Goal: Transaction & Acquisition: Purchase product/service

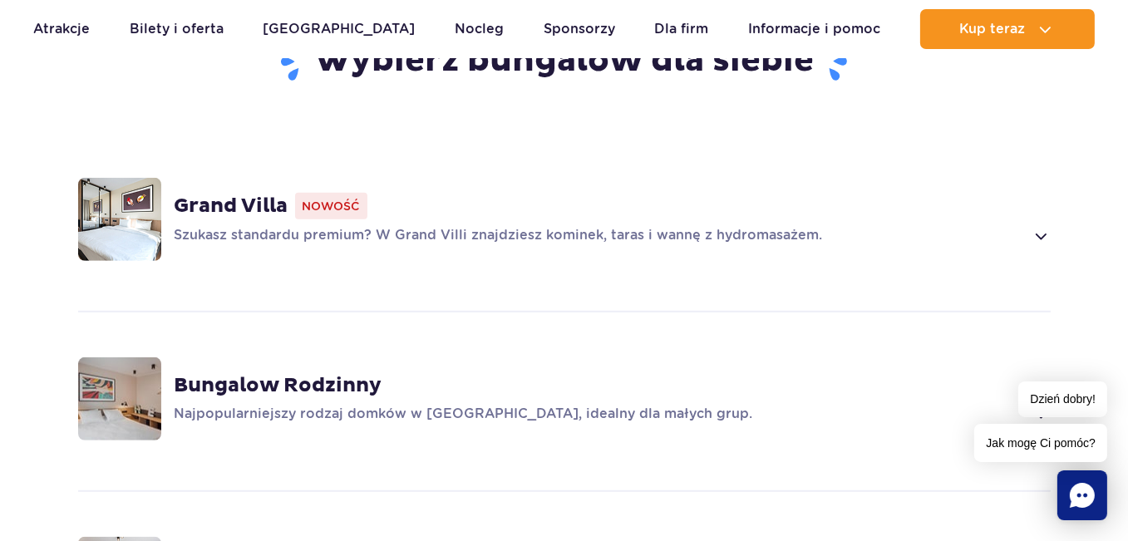
scroll to position [1247, 0]
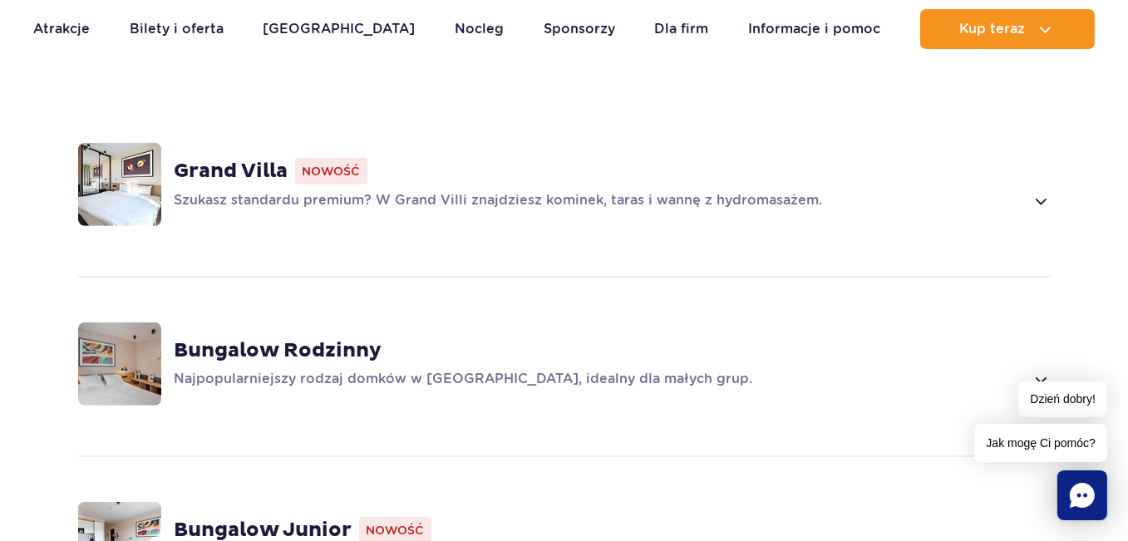
click at [1047, 191] on span at bounding box center [1040, 201] width 19 height 20
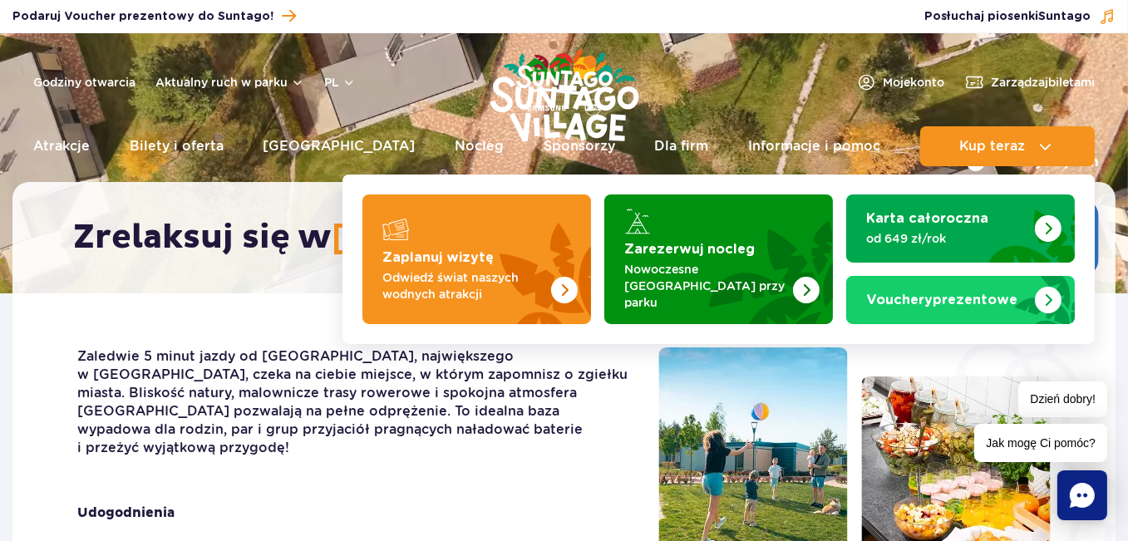
scroll to position [0, 0]
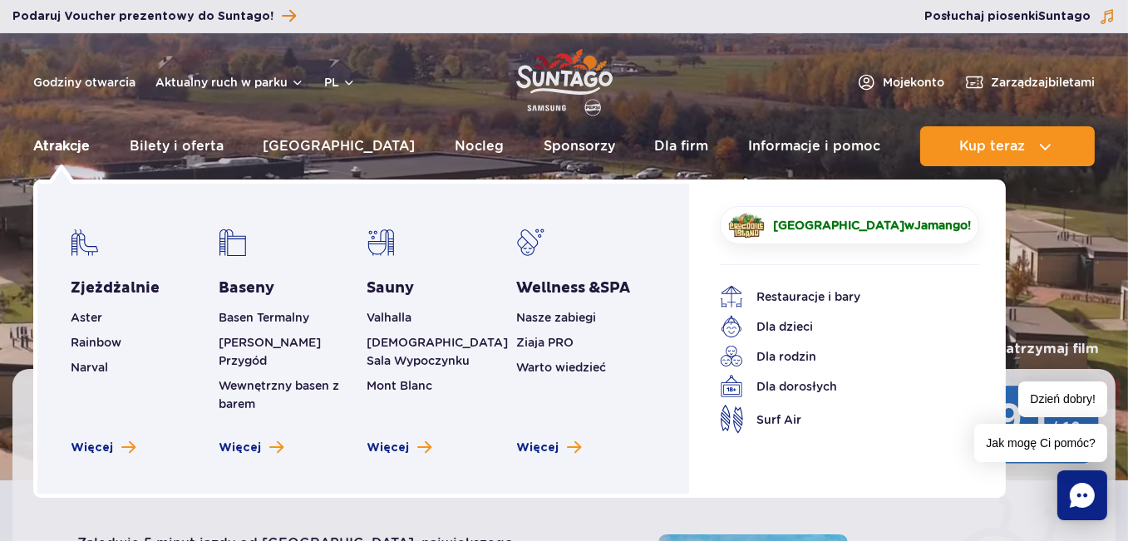
click at [64, 142] on link "Atrakcje" at bounding box center [61, 146] width 57 height 40
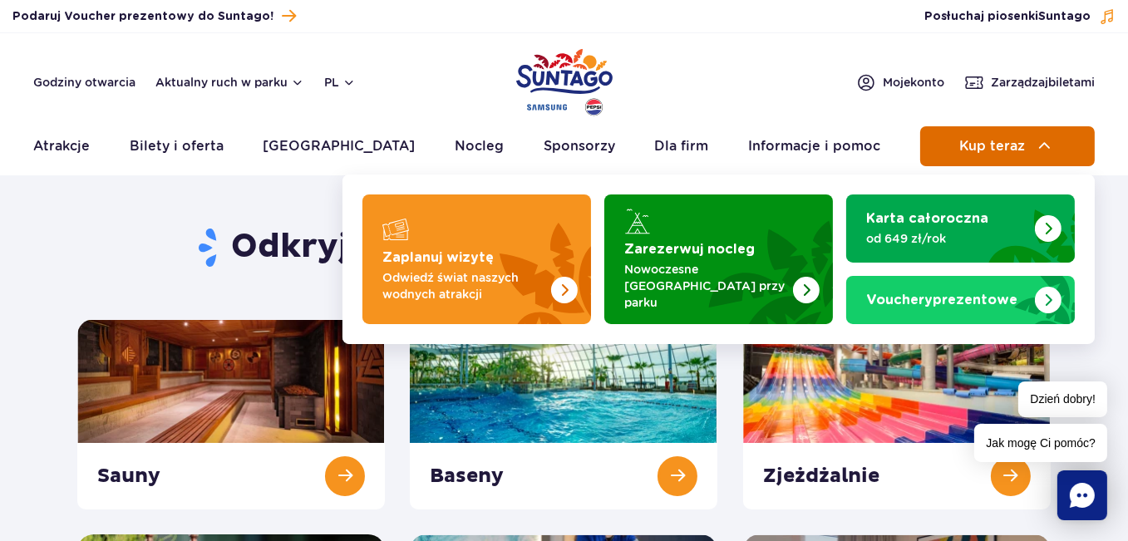
click at [965, 144] on span "Kup teraz" at bounding box center [992, 146] width 66 height 15
click at [983, 141] on span "Kup teraz" at bounding box center [992, 146] width 66 height 15
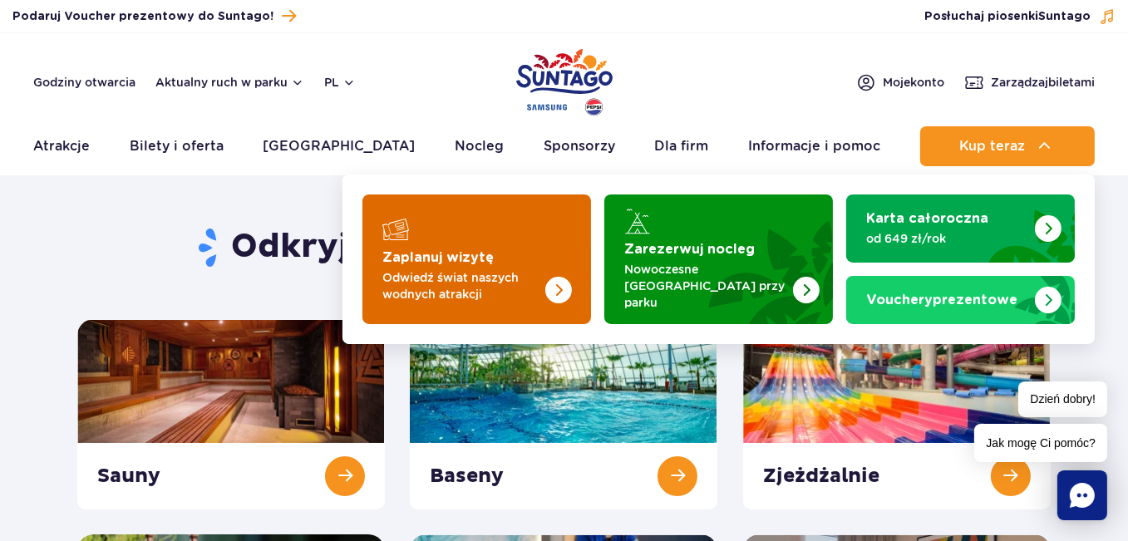
click at [501, 270] on p "Odwiedź świat naszych wodnych atrakcji" at bounding box center [463, 285] width 162 height 33
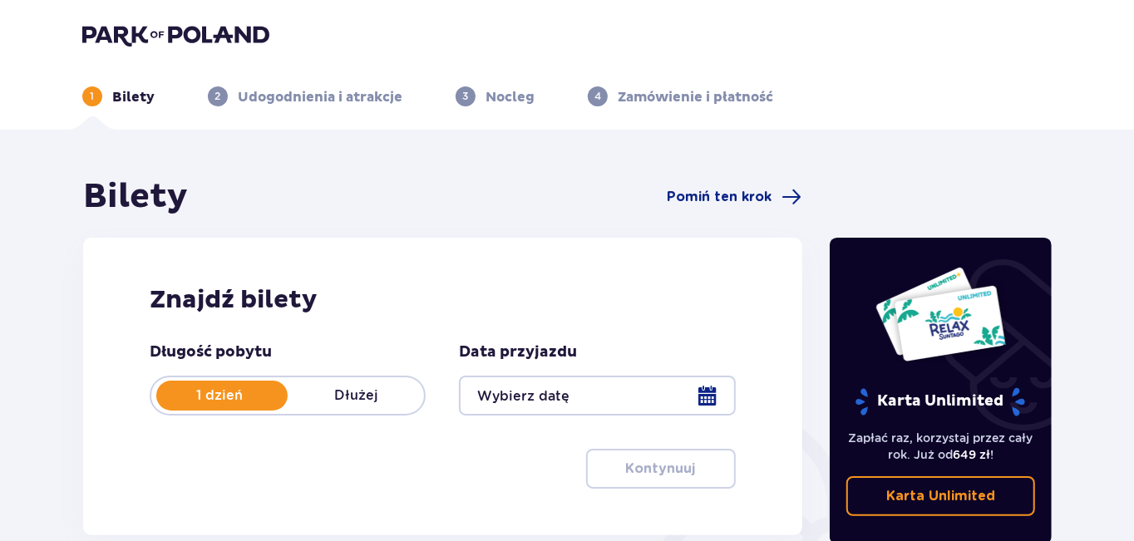
click at [588, 398] on div at bounding box center [597, 396] width 276 height 40
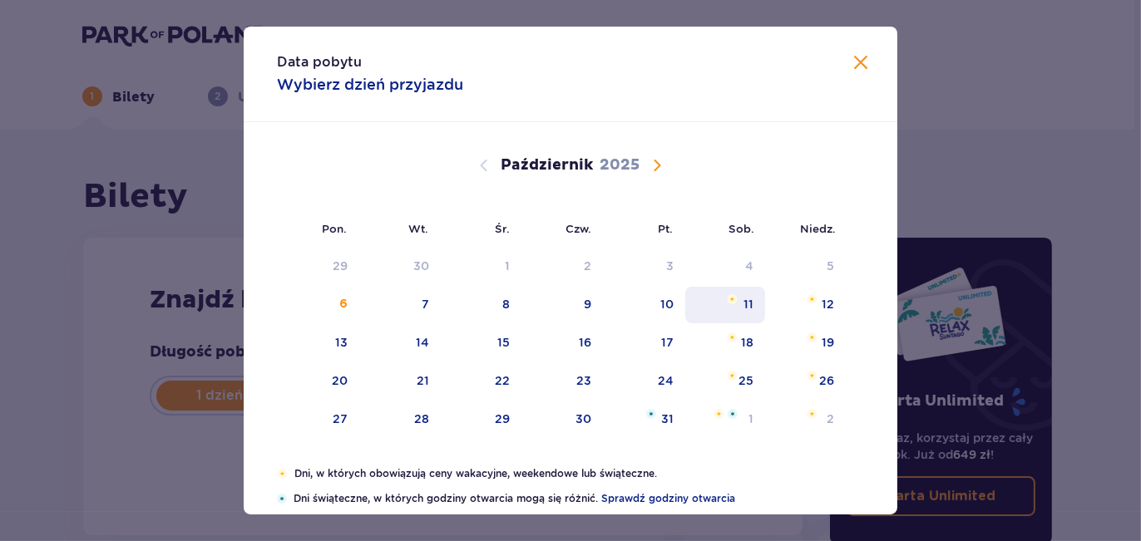
click at [745, 297] on div "11" at bounding box center [748, 304] width 10 height 17
type input "11.10.25"
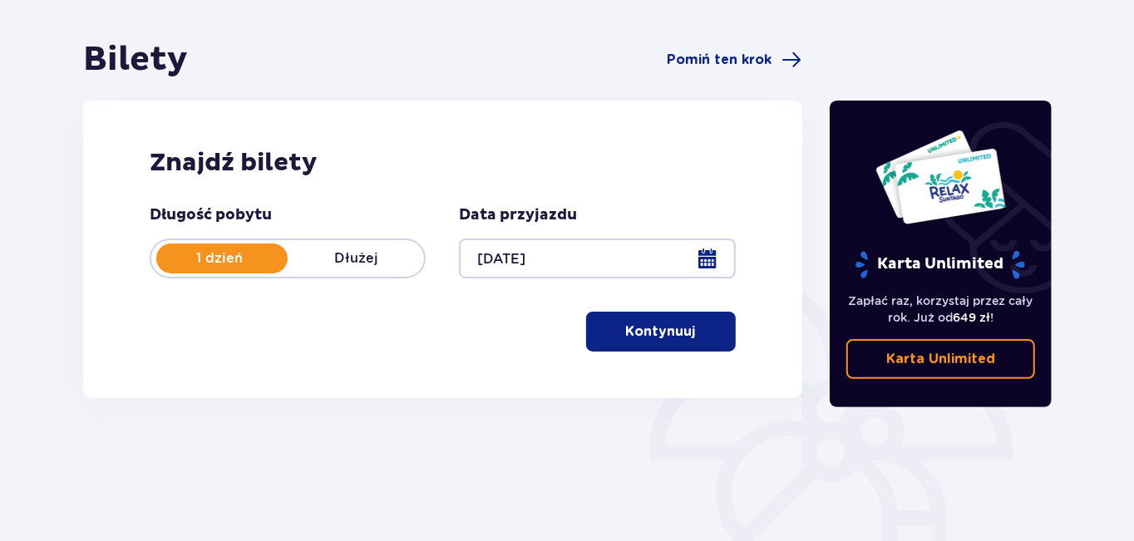
scroll to position [249, 0]
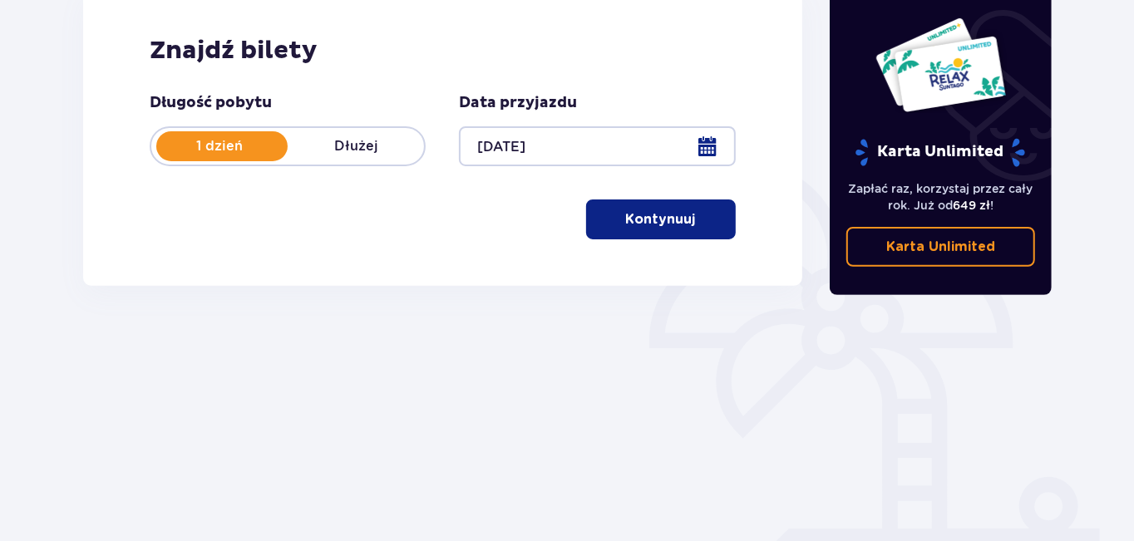
click at [675, 209] on button "Kontynuuj" at bounding box center [661, 220] width 150 height 40
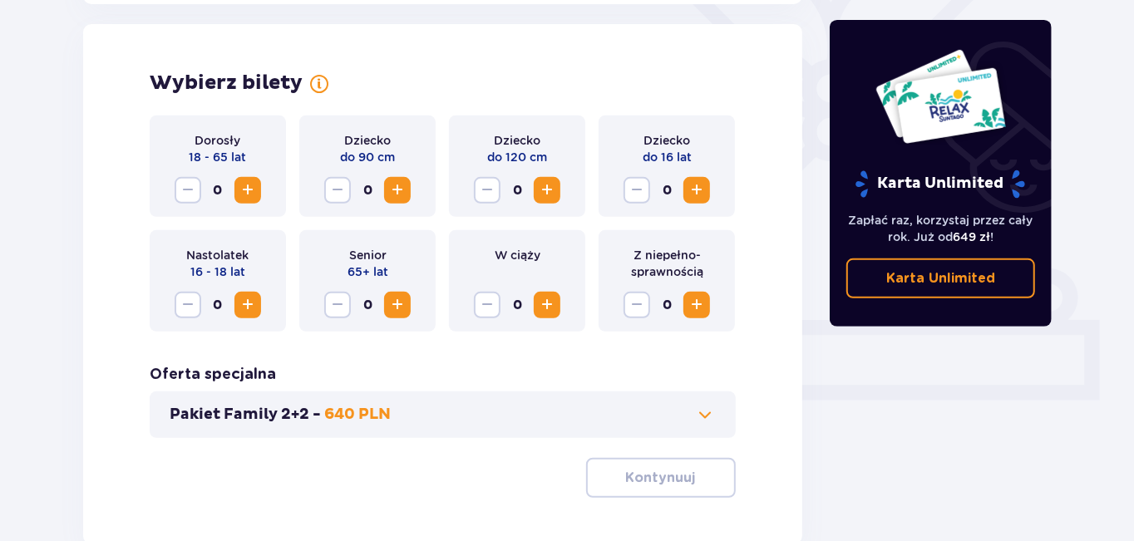
scroll to position [461, 0]
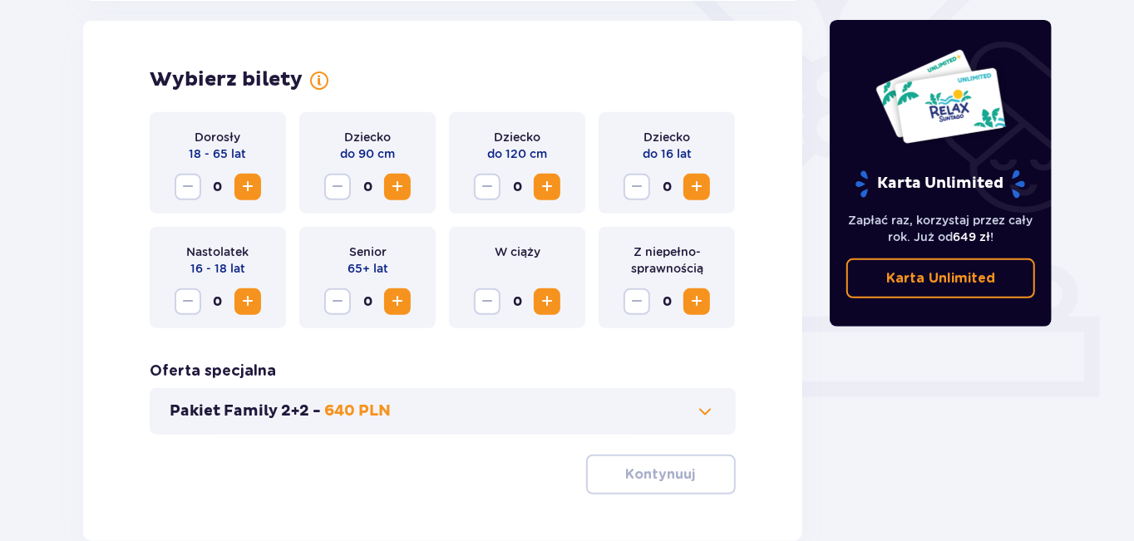
click at [252, 180] on span "Zwiększ" at bounding box center [248, 187] width 20 height 20
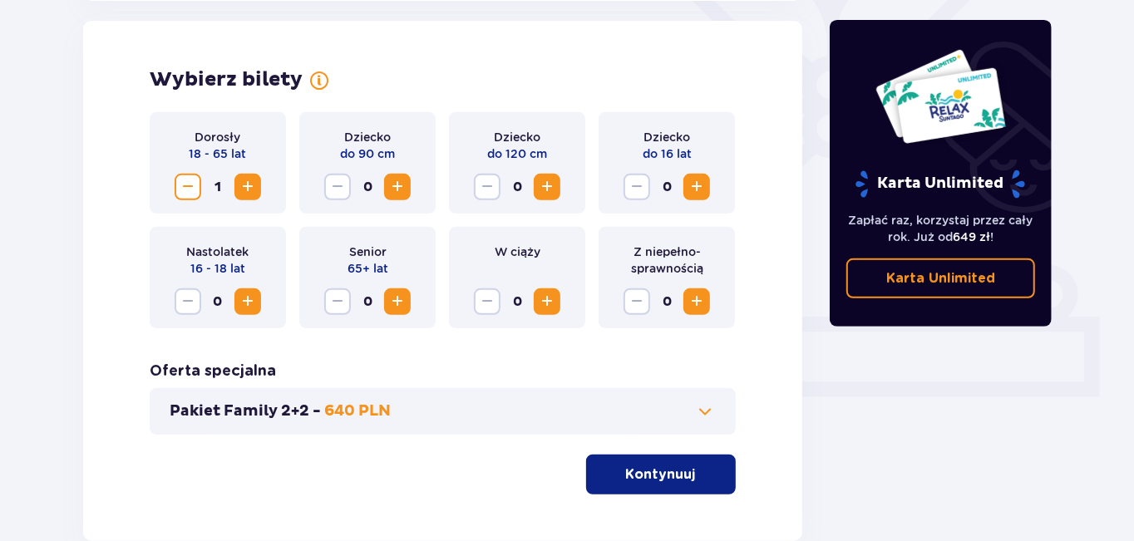
click at [255, 183] on span "Zwiększ" at bounding box center [248, 187] width 20 height 20
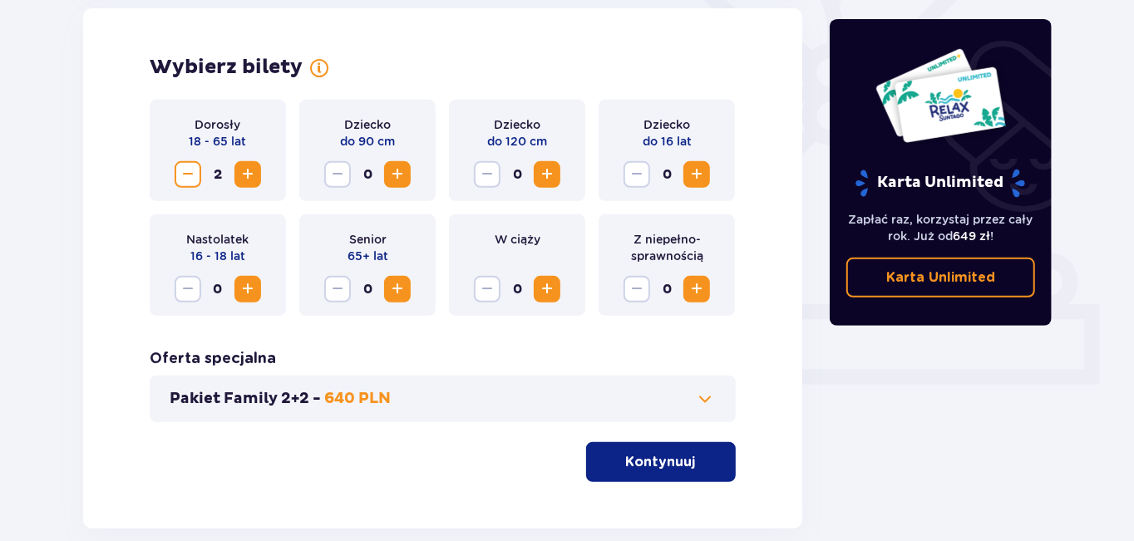
scroll to position [560, 0]
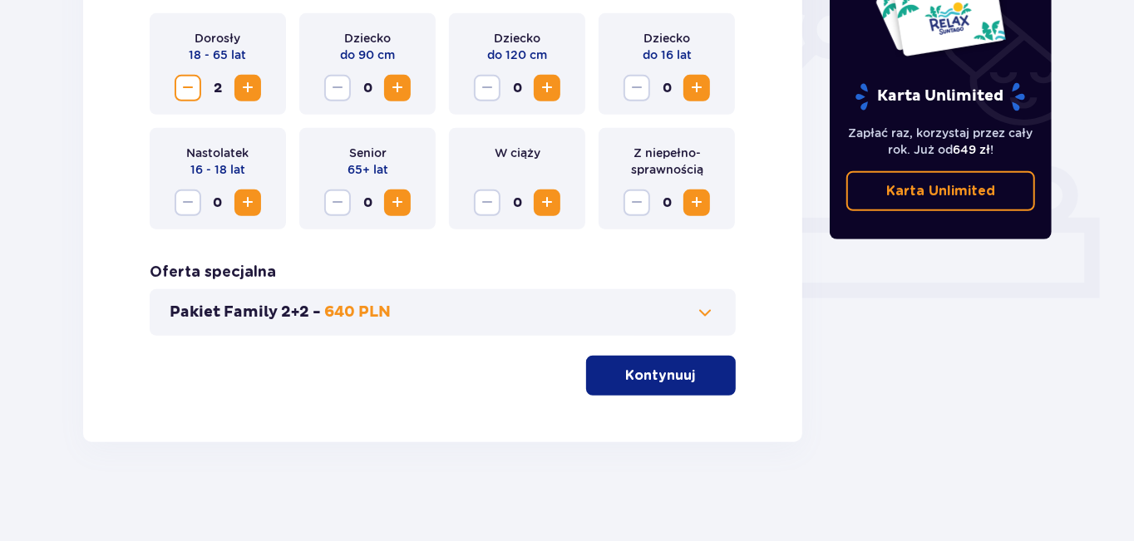
click at [643, 375] on p "Kontynuuj" at bounding box center [661, 376] width 70 height 18
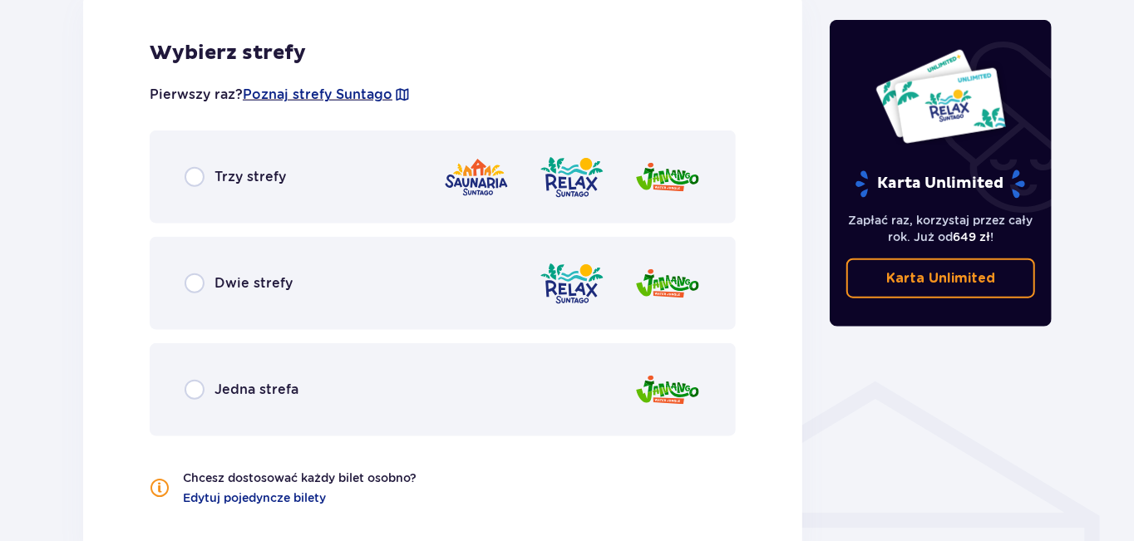
scroll to position [1006, 0]
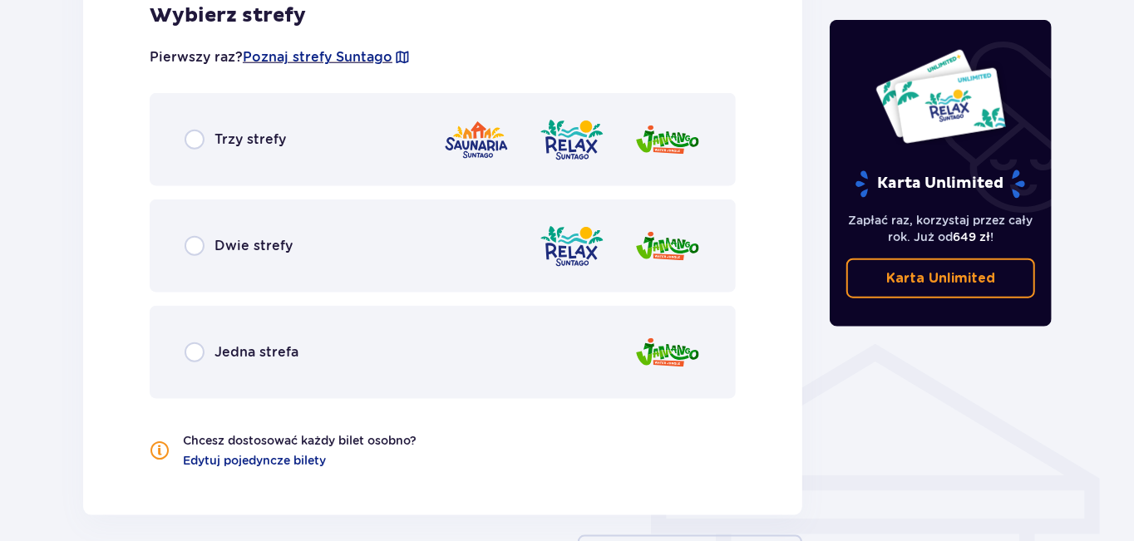
click at [191, 131] on input "radio" at bounding box center [195, 140] width 20 height 20
radio input "true"
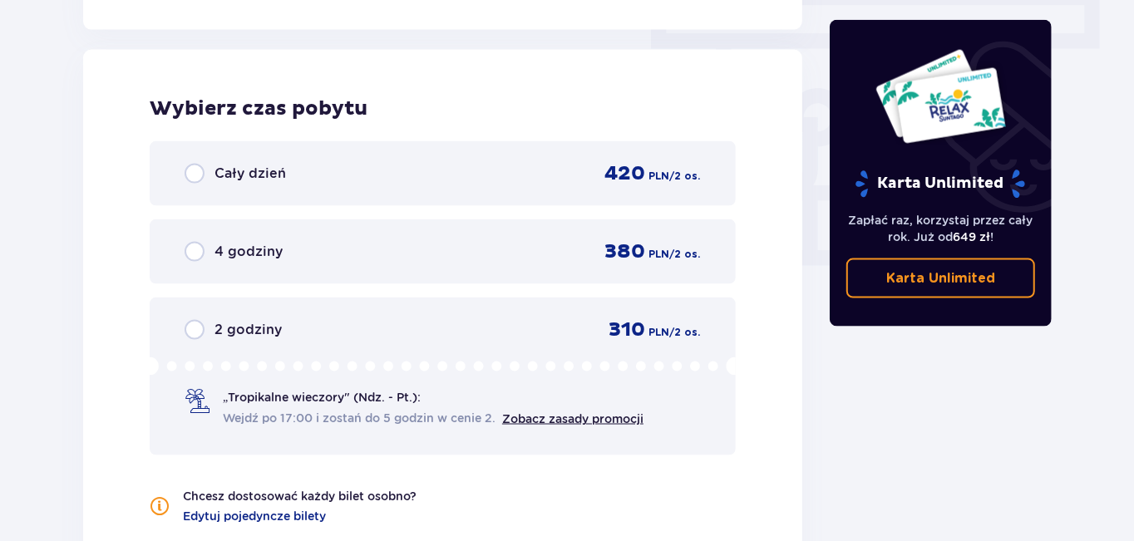
scroll to position [1501, 0]
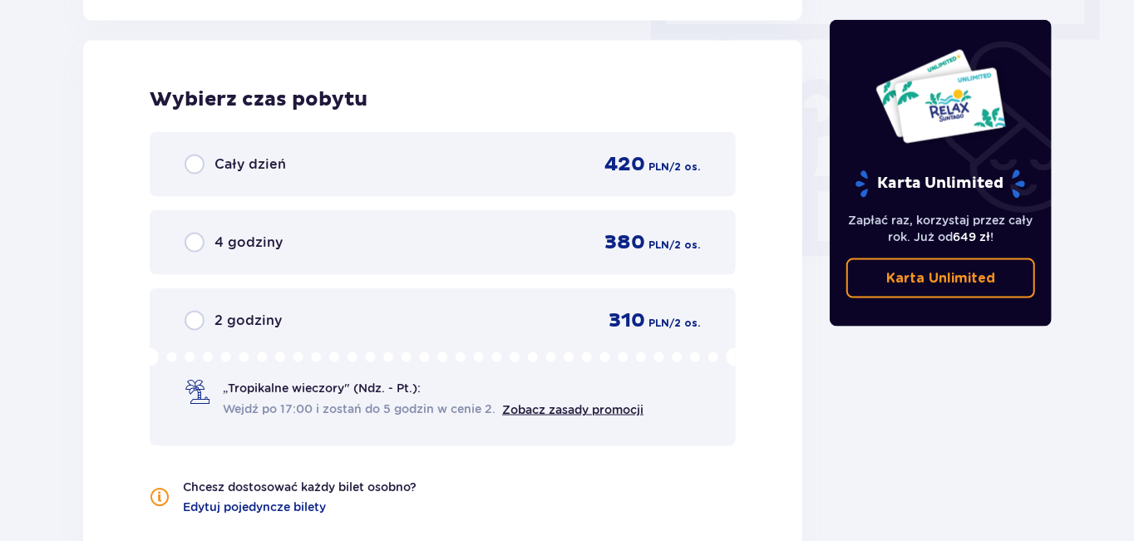
click at [190, 162] on input "radio" at bounding box center [195, 165] width 20 height 20
radio input "true"
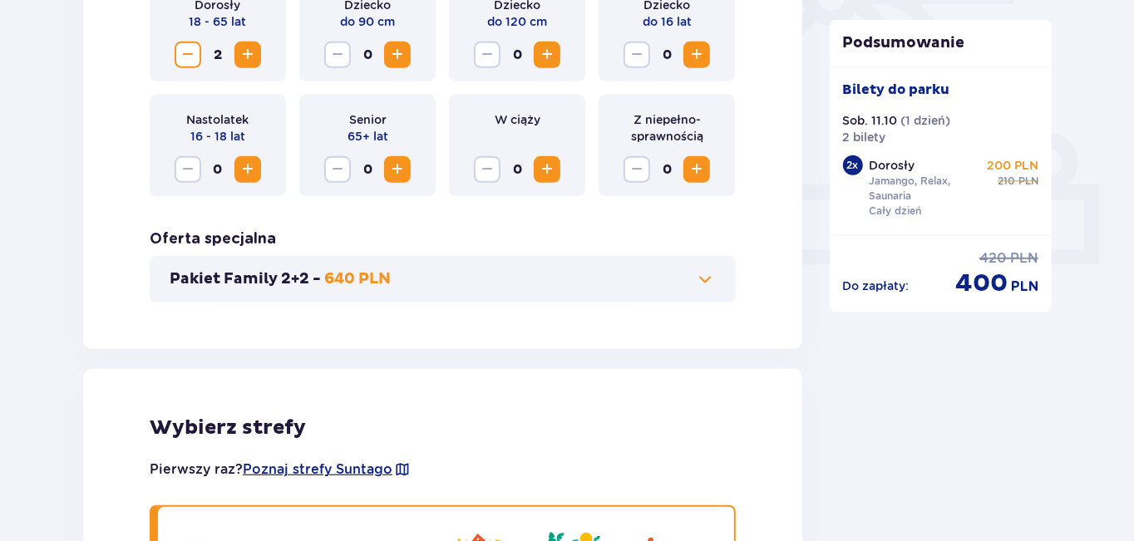
scroll to position [0, 0]
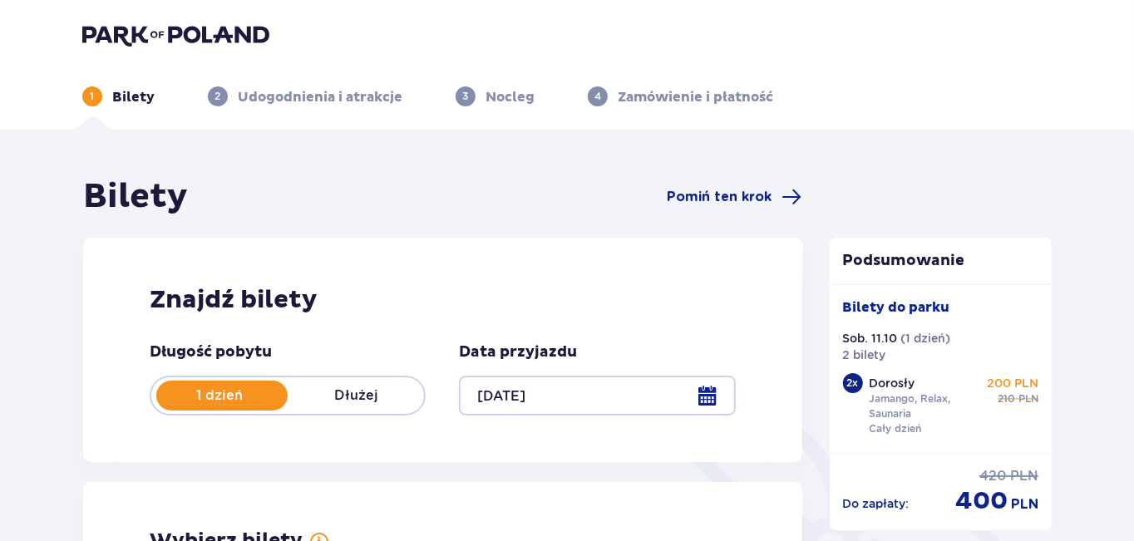
click at [178, 30] on img at bounding box center [175, 34] width 187 height 23
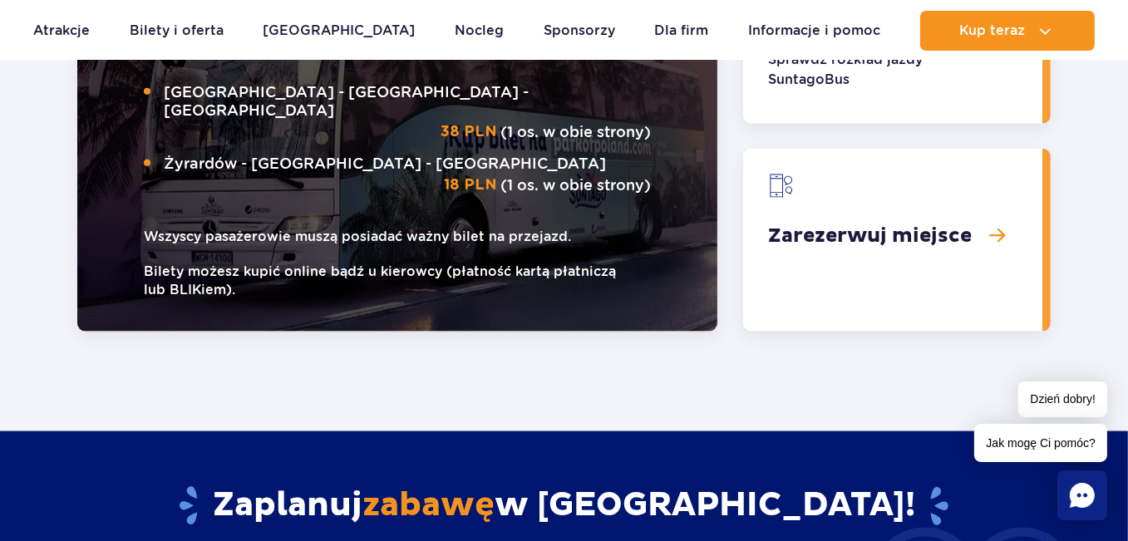
scroll to position [2577, 0]
